Goal: Find specific page/section: Find specific page/section

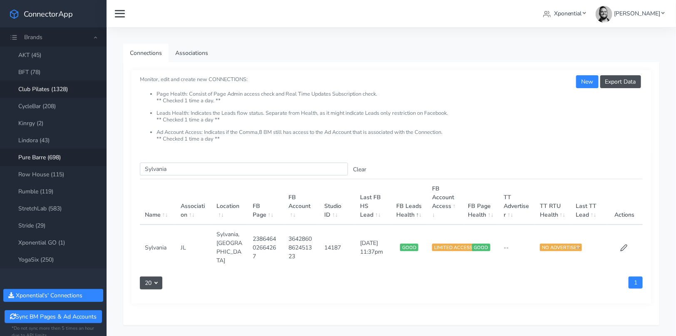
click at [40, 155] on link "Pure Barre (698)" at bounding box center [53, 157] width 106 height 17
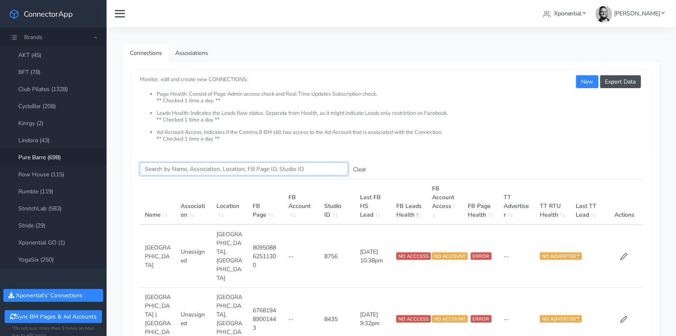
click at [158, 164] on input "Search this table" at bounding box center [244, 169] width 208 height 13
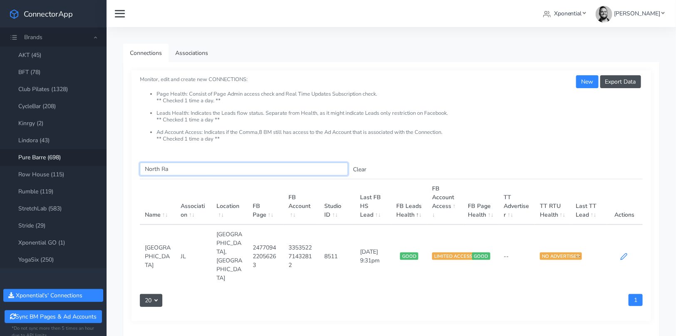
type input "North Ra"
click at [621, 254] on icon at bounding box center [623, 257] width 6 height 6
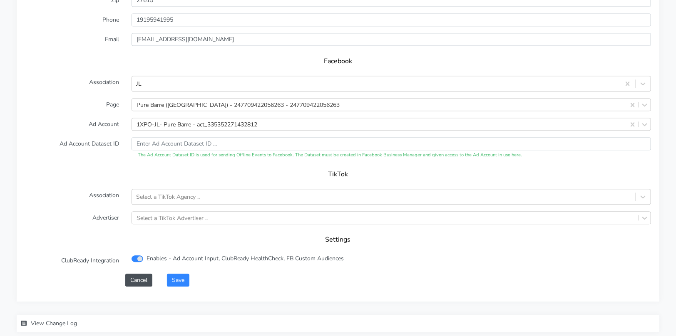
scroll to position [837, 0]
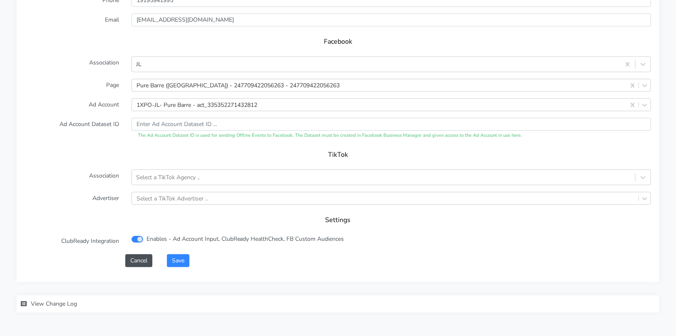
click at [64, 304] on span "View Change Log" at bounding box center [54, 304] width 46 height 8
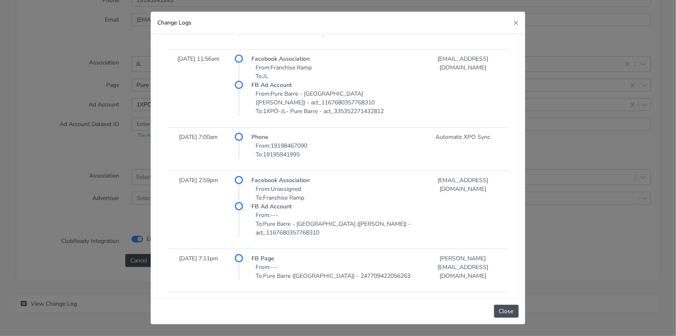
scroll to position [114, 0]
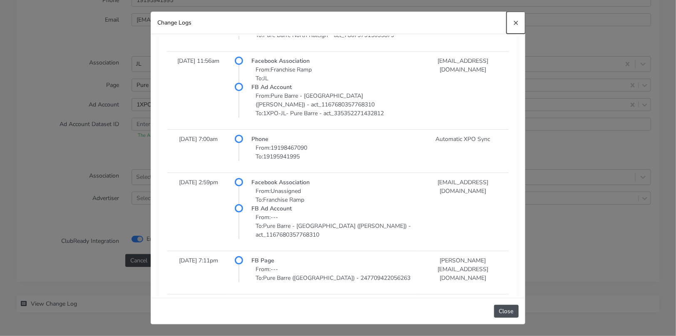
click at [515, 23] on span "×" at bounding box center [515, 23] width 5 height 12
